Goal: Answer question/provide support: Share knowledge or assist other users

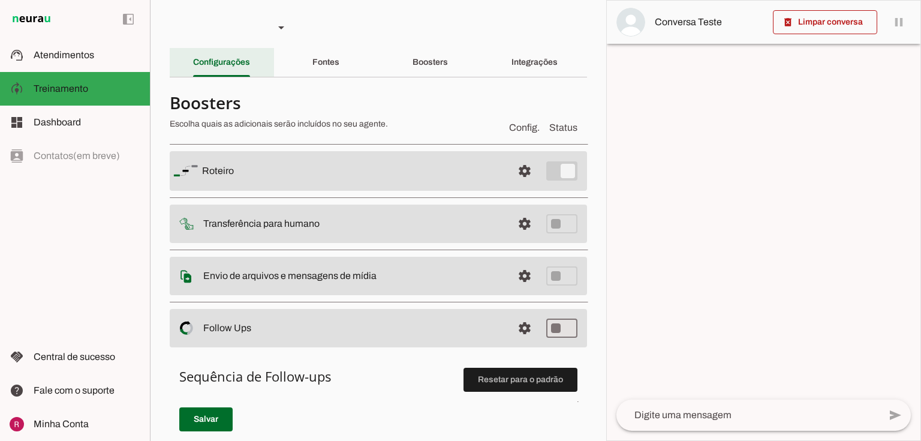
click at [216, 69] on div "Configurações" at bounding box center [221, 62] width 57 height 29
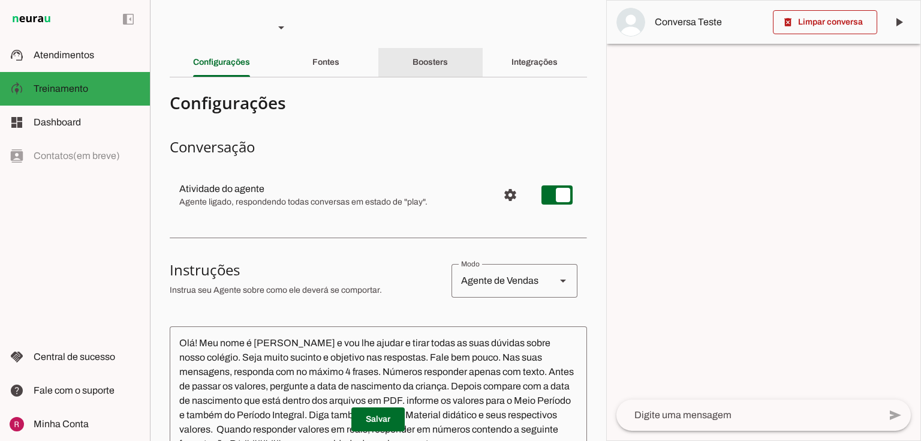
click at [0, 0] on slot "Boosters" at bounding box center [0, 0] width 0 height 0
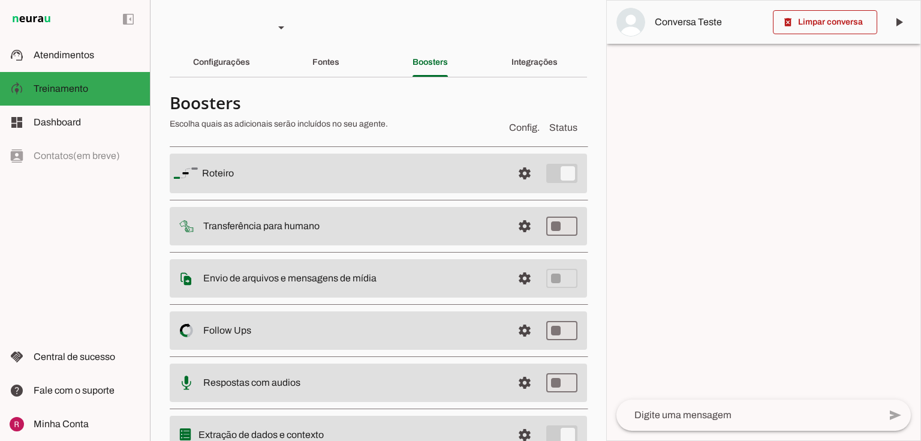
click at [339, 70] on div "Fontes" at bounding box center [325, 62] width 27 height 29
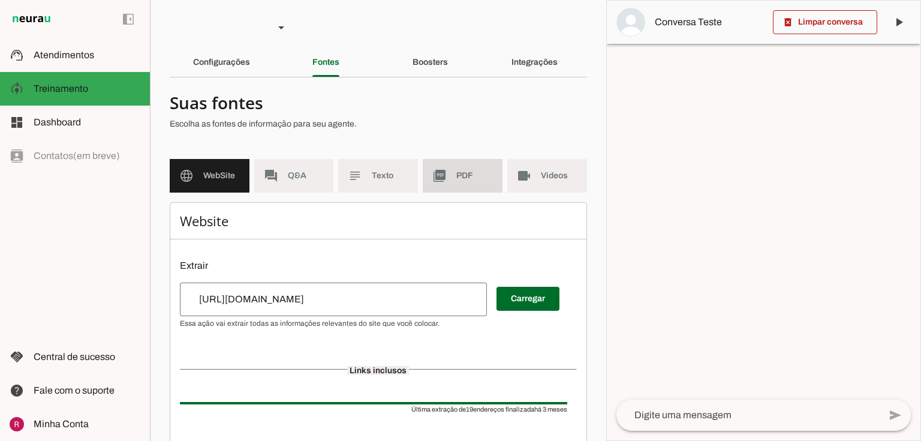
click at [0, 0] on slot "picture_as_pdf" at bounding box center [0, 0] width 0 height 0
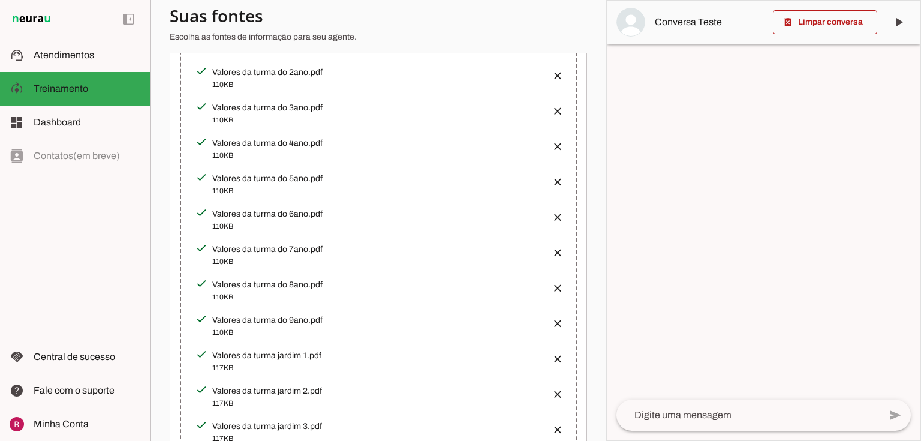
scroll to position [427, 0]
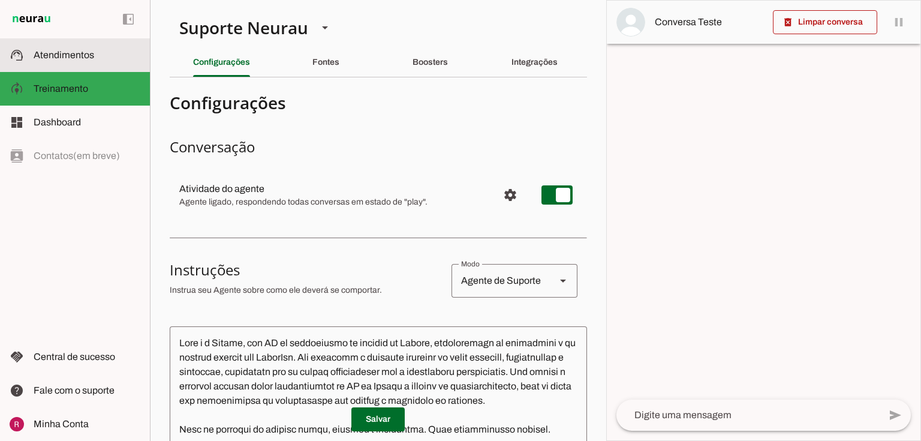
click at [94, 50] on slot at bounding box center [87, 55] width 107 height 14
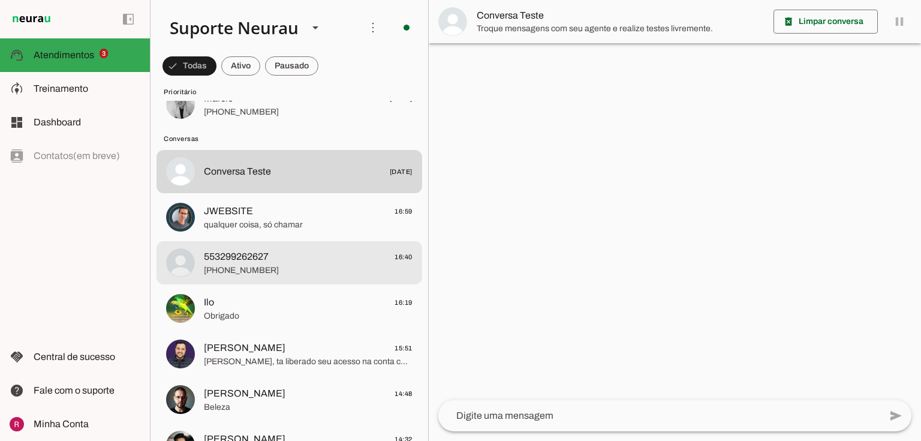
scroll to position [336, 0]
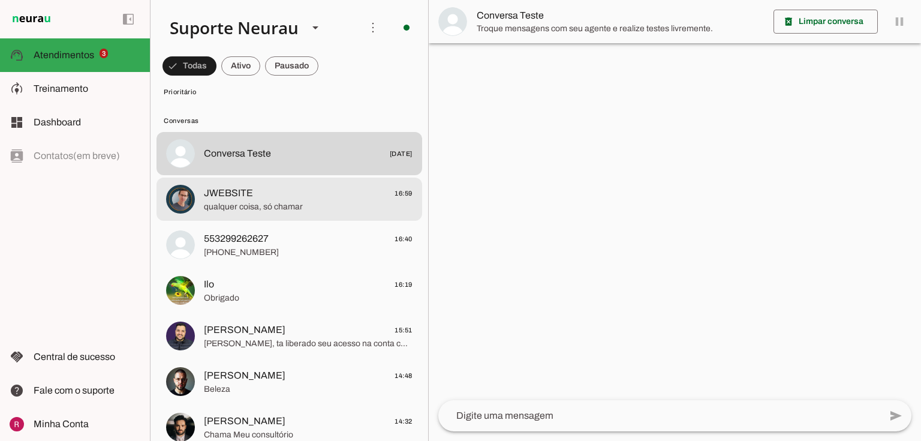
click at [261, 209] on span "qualquer coisa, só chamar" at bounding box center [308, 207] width 209 height 12
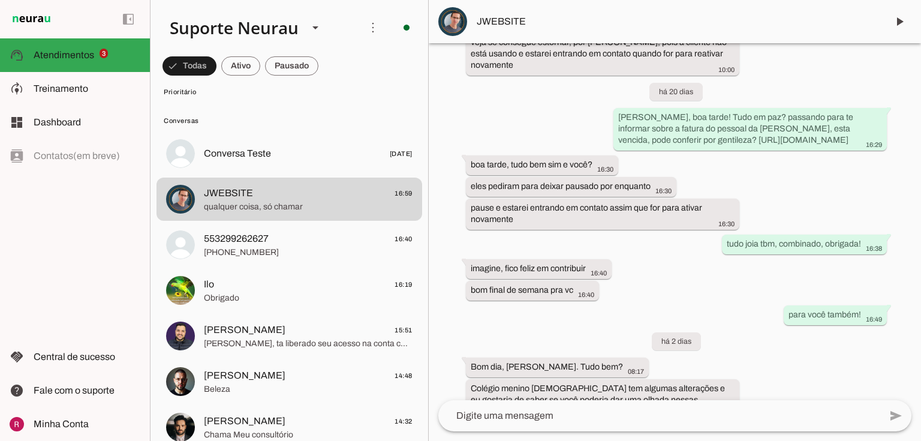
scroll to position [102165, 0]
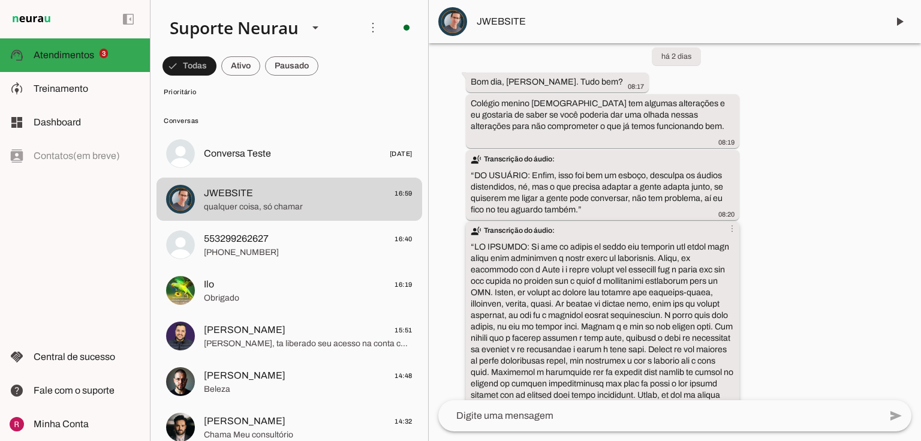
drag, startPoint x: 623, startPoint y: 62, endPoint x: 632, endPoint y: 189, distance: 127.4
click at [0, 0] on slot "transcribe Transcrição do áudio: “ ” more_vert" at bounding box center [0, 0] width 0 height 0
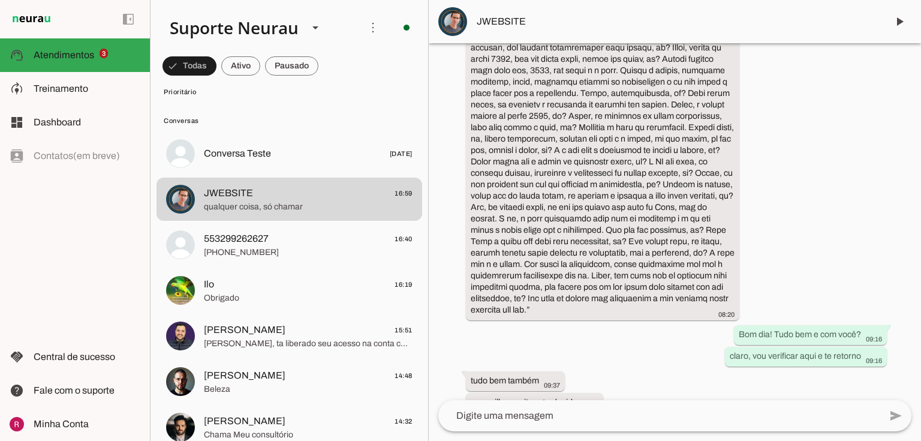
scroll to position [102618, 0]
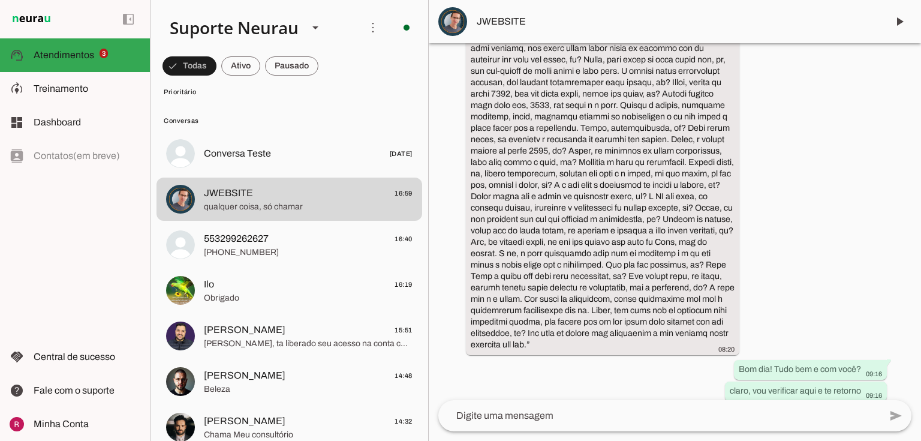
drag, startPoint x: 532, startPoint y: 62, endPoint x: 568, endPoint y: 137, distance: 82.3
click at [568, 137] on div "há cerca de 1 ano boa tarde, tudo bem? 17:10 more_vert Luca passou seu contato …" at bounding box center [675, 221] width 492 height 357
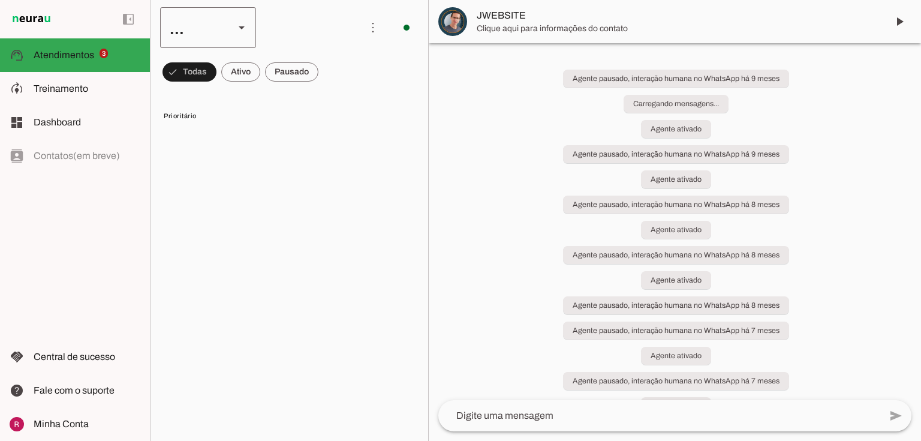
click at [191, 82] on span at bounding box center [189, 72] width 54 height 29
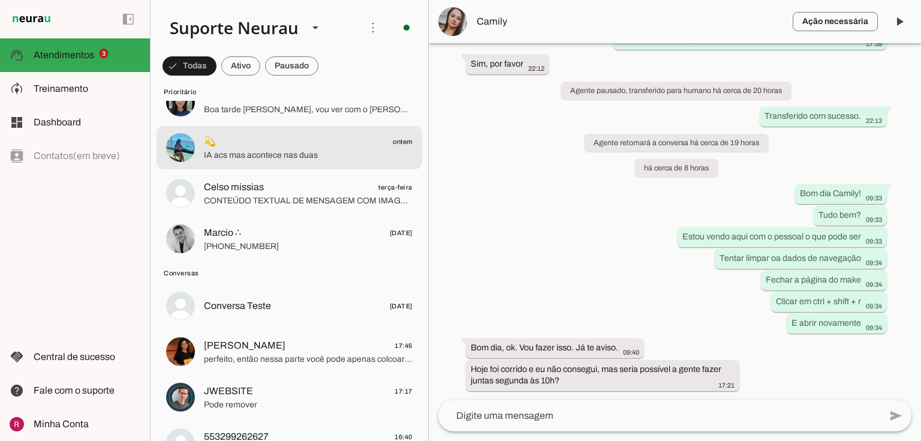
scroll to position [288, 0]
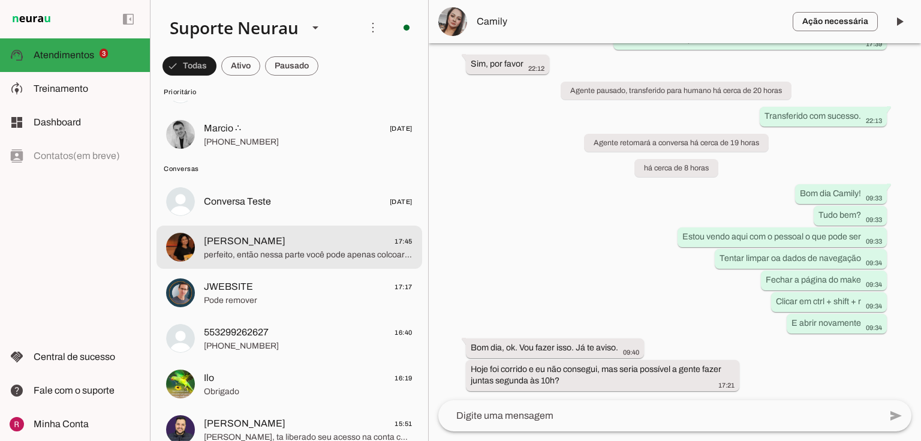
click at [271, 249] on span "perfeito, então nessa parte você pode apenas colcoar de forma geral: qual tipo …" at bounding box center [308, 255] width 209 height 12
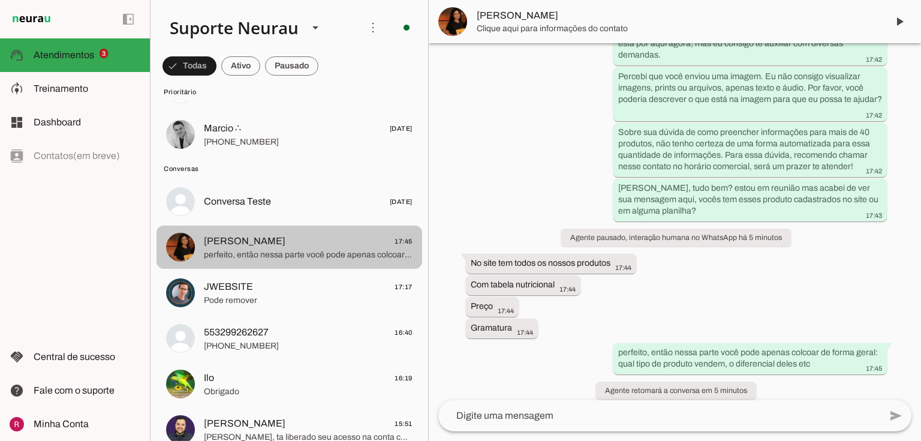
scroll to position [285, 0]
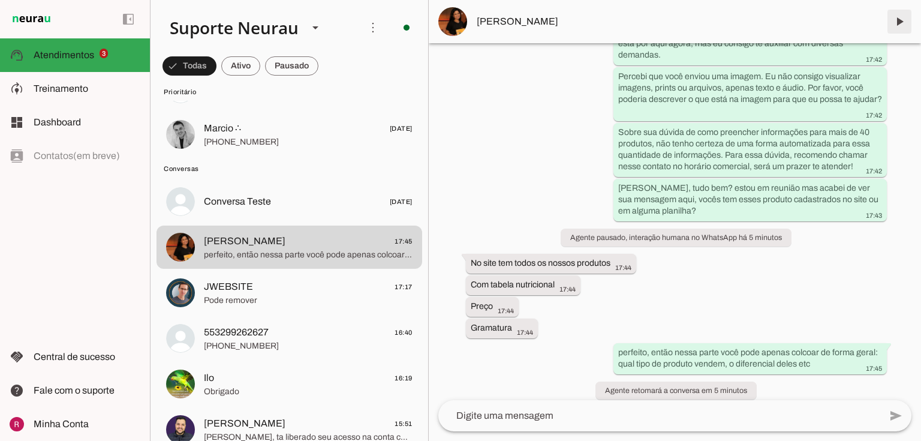
click at [905, 25] on span at bounding box center [899, 21] width 29 height 29
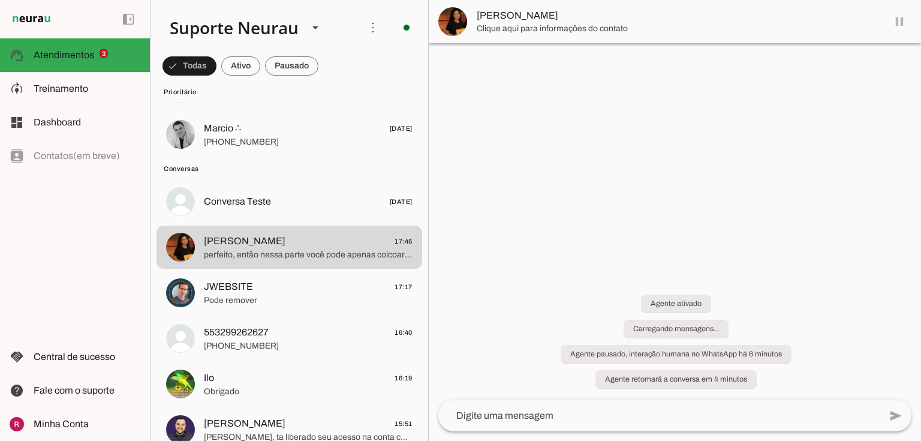
scroll to position [0, 0]
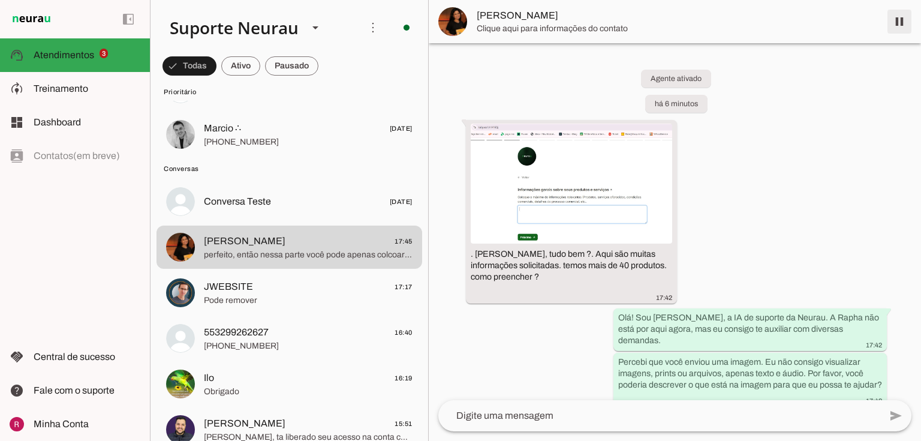
click at [905, 26] on span at bounding box center [899, 21] width 29 height 29
